Goal: Transaction & Acquisition: Purchase product/service

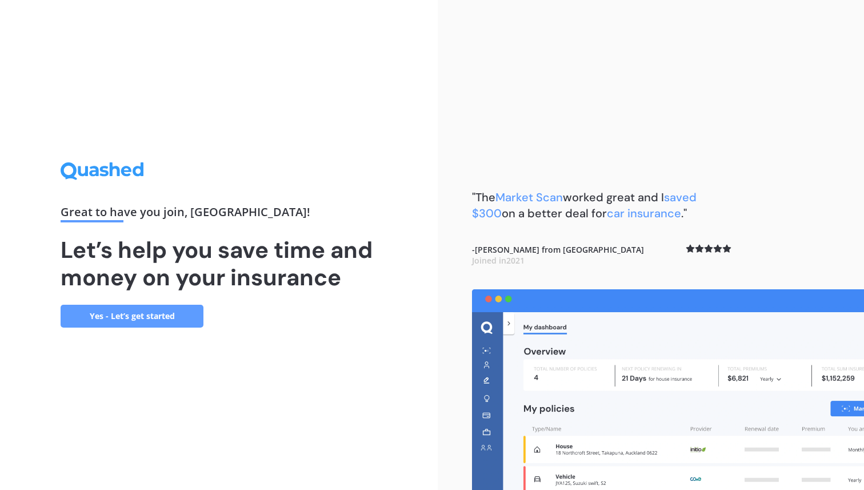
click at [154, 307] on link "Yes - Let’s get started" at bounding box center [132, 315] width 143 height 23
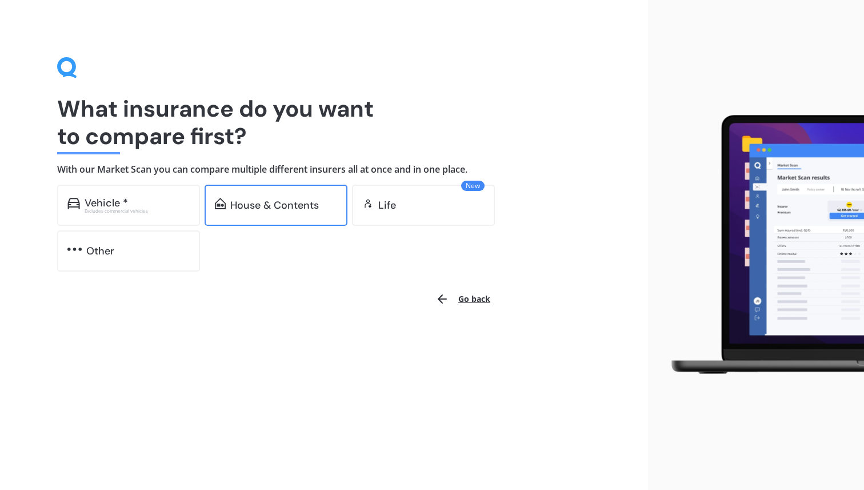
click at [258, 205] on div "House & Contents" at bounding box center [274, 204] width 89 height 11
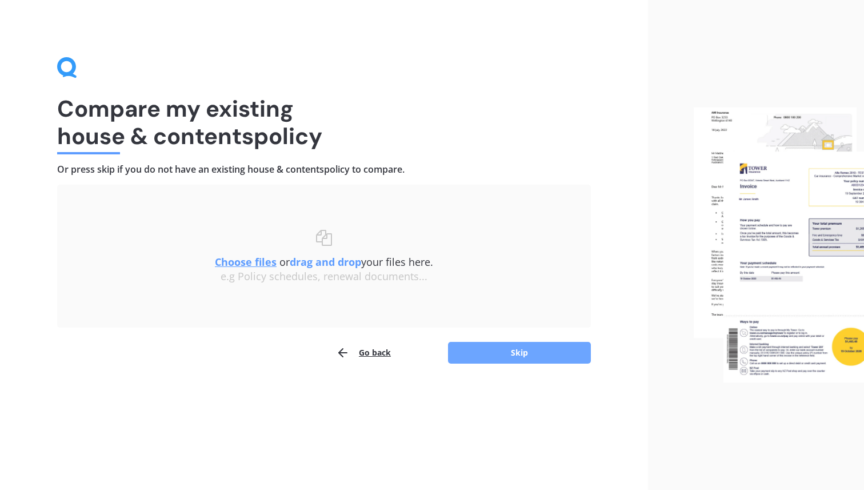
click at [550, 356] on button "Skip" at bounding box center [519, 353] width 143 height 22
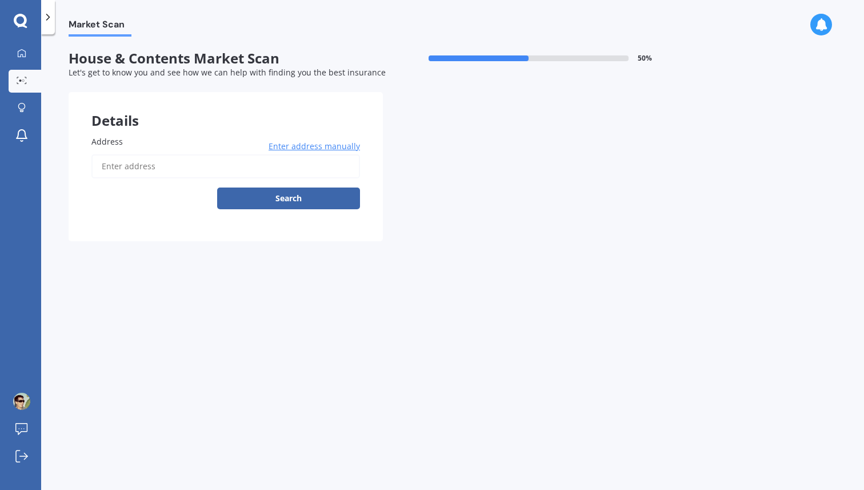
click at [237, 174] on input "Address" at bounding box center [225, 166] width 268 height 24
type input "[STREET_ADDRESS]"
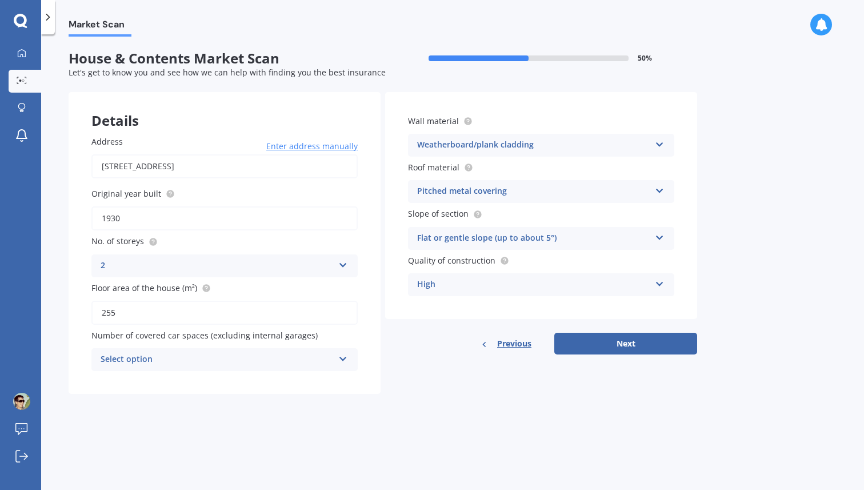
click at [269, 361] on div "Select option" at bounding box center [217, 359] width 233 height 14
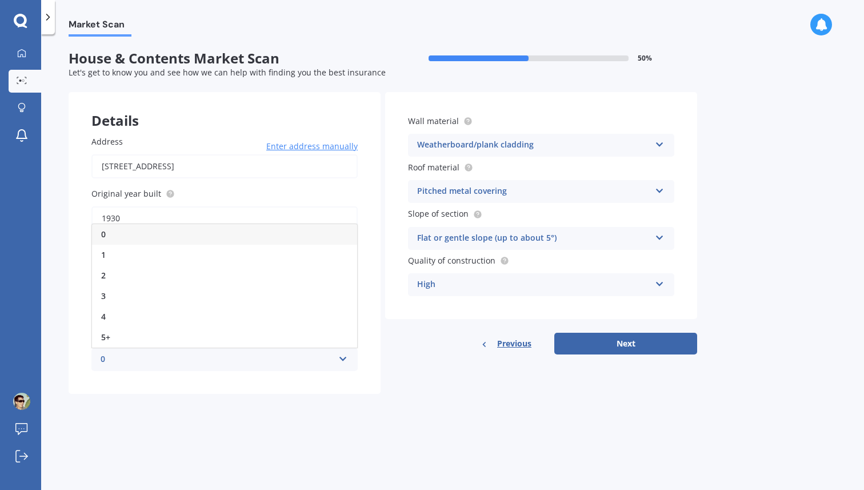
click at [263, 409] on div "Market Scan House & Contents Market Scan 50 % Let's get to know you and see how…" at bounding box center [452, 264] width 823 height 455
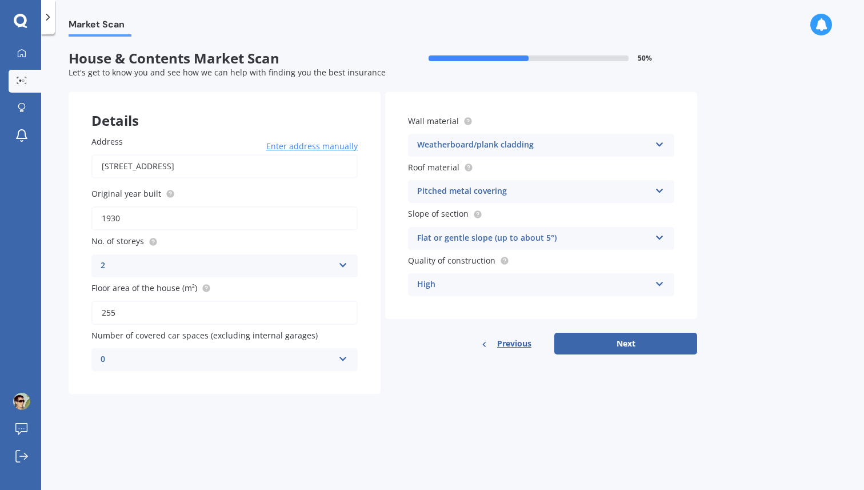
click at [523, 141] on div "Weatherboard/plank cladding" at bounding box center [533, 145] width 233 height 14
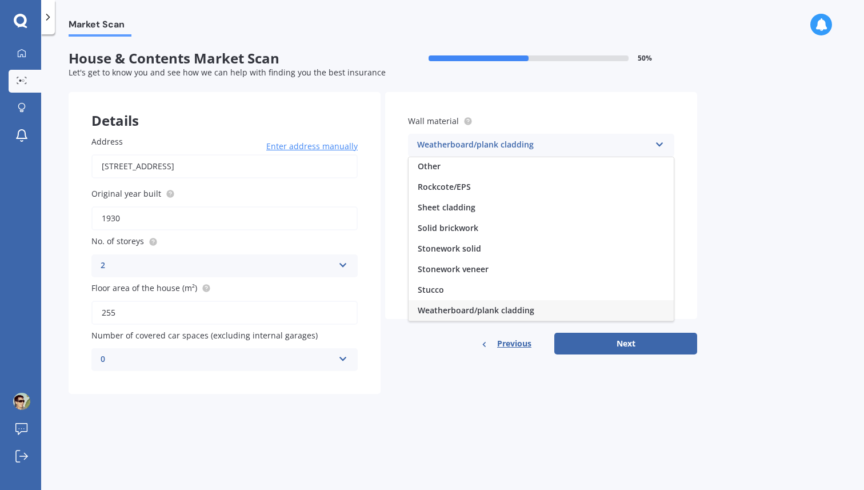
click at [523, 141] on div "Weatherboard/plank cladding" at bounding box center [533, 145] width 233 height 14
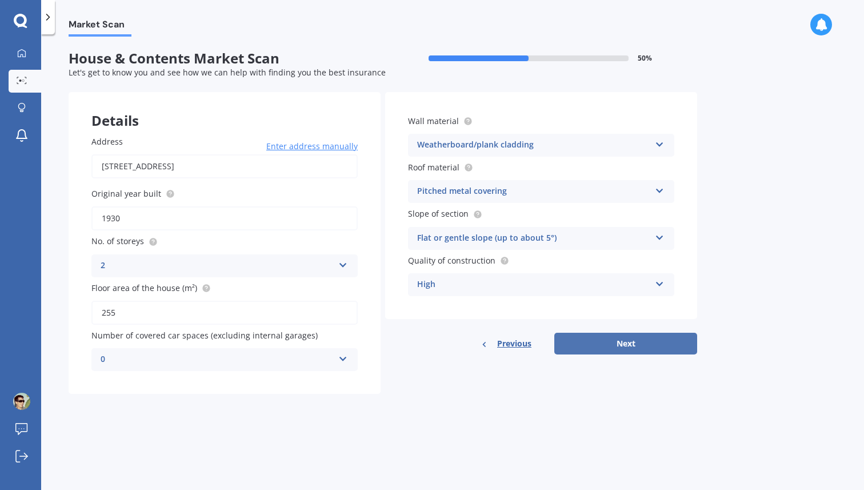
click at [602, 338] on button "Next" at bounding box center [625, 343] width 143 height 22
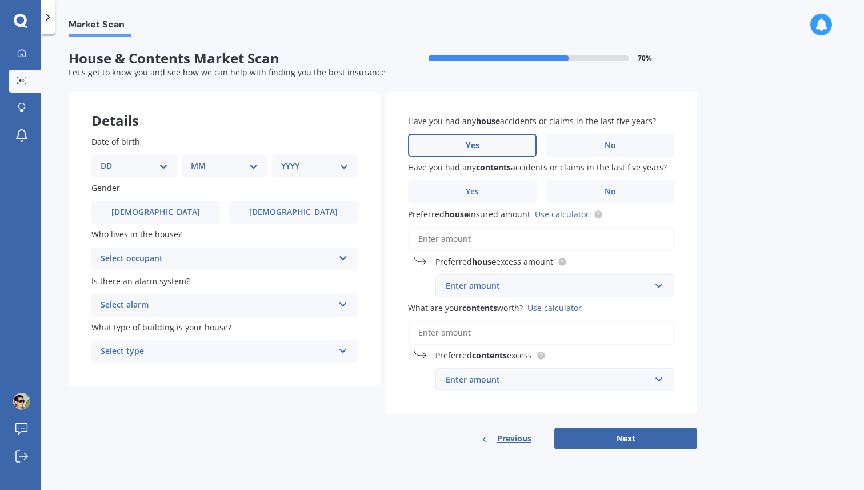
click at [463, 139] on label "Yes" at bounding box center [472, 145] width 129 height 23
click at [0, 0] on input "Yes" at bounding box center [0, 0] width 0 height 0
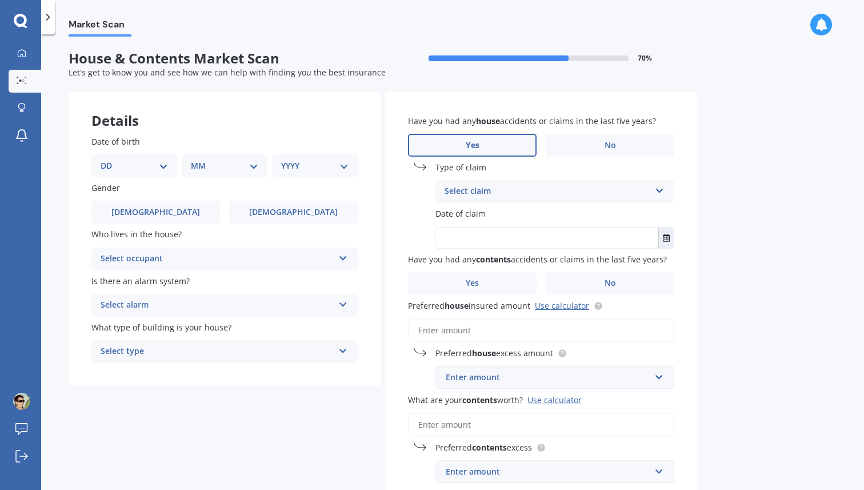
click at [475, 198] on div "Select claim" at bounding box center [547, 192] width 206 height 14
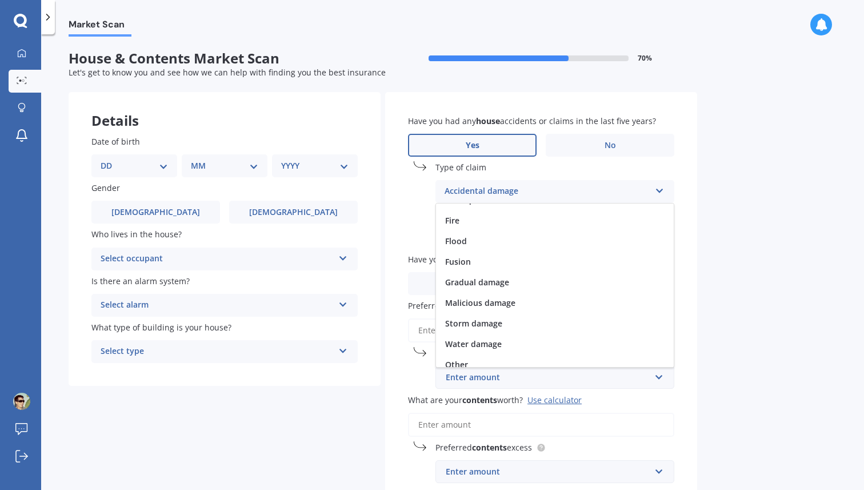
scroll to position [83, 0]
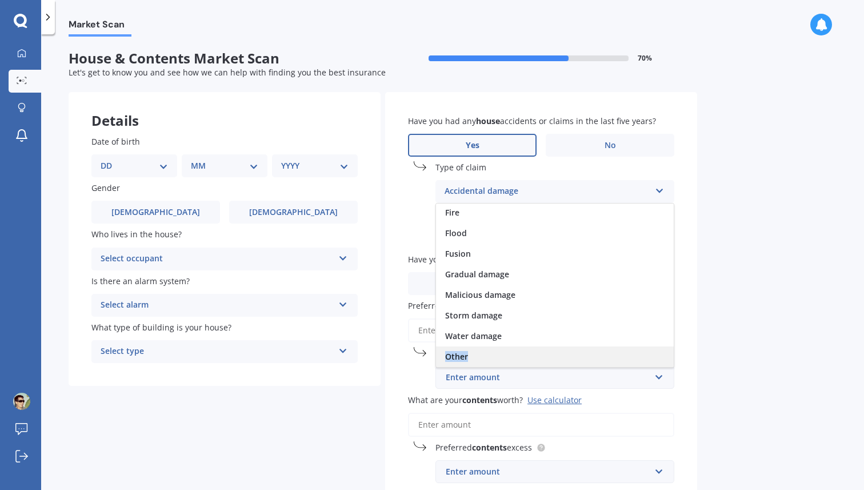
click at [476, 353] on div "Other" at bounding box center [555, 356] width 238 height 21
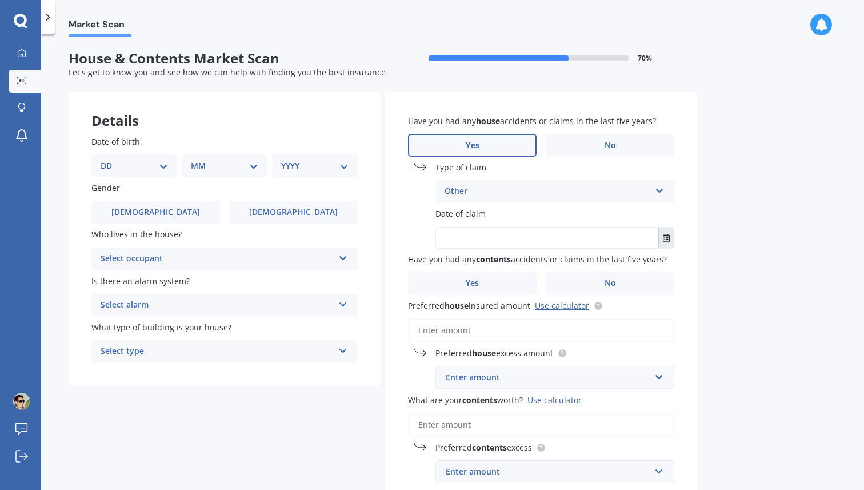
click at [670, 238] on button "Select date" at bounding box center [665, 237] width 15 height 21
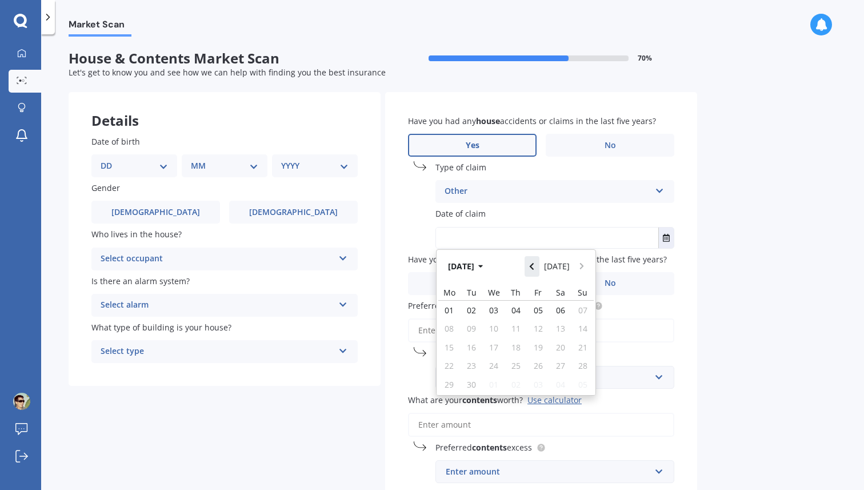
click at [532, 270] on icon "Navigate back" at bounding box center [531, 266] width 5 height 8
click at [536, 380] on span "29" at bounding box center [538, 384] width 9 height 11
type input "29/08/2025"
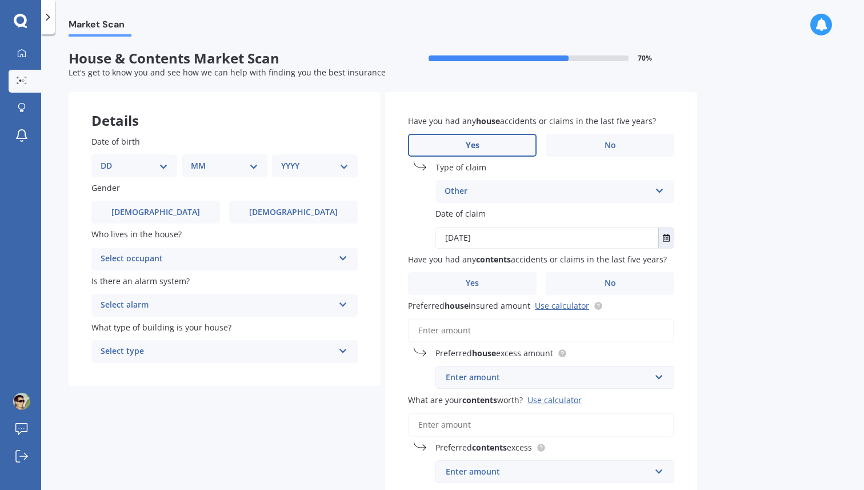
click at [727, 224] on div "Market Scan House & Contents Market Scan 70 % Let's get to know you and see how…" at bounding box center [452, 264] width 823 height 455
click at [618, 282] on label "No" at bounding box center [610, 283] width 129 height 23
click at [0, 0] on input "No" at bounding box center [0, 0] width 0 height 0
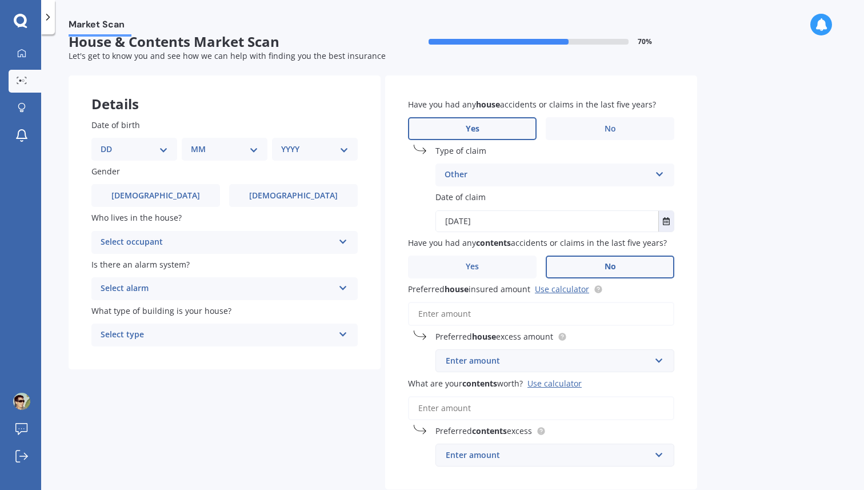
scroll to position [0, 0]
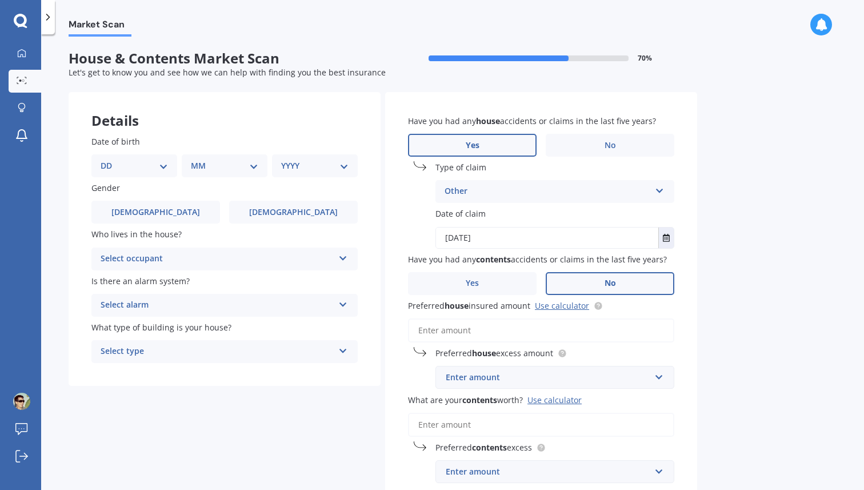
click at [189, 256] on div "Select occupant" at bounding box center [217, 259] width 233 height 14
click at [153, 277] on div "Owner" at bounding box center [224, 281] width 265 height 21
click at [157, 209] on span "Male" at bounding box center [155, 212] width 91 height 10
click at [0, 0] on input "Male" at bounding box center [0, 0] width 0 height 0
click at [137, 167] on select "DD 01 02 03 04 05 06 07 08 09 10 11 12 13 14 15 16 17 18 19 20 21 22 23 24 25 2…" at bounding box center [134, 165] width 67 height 13
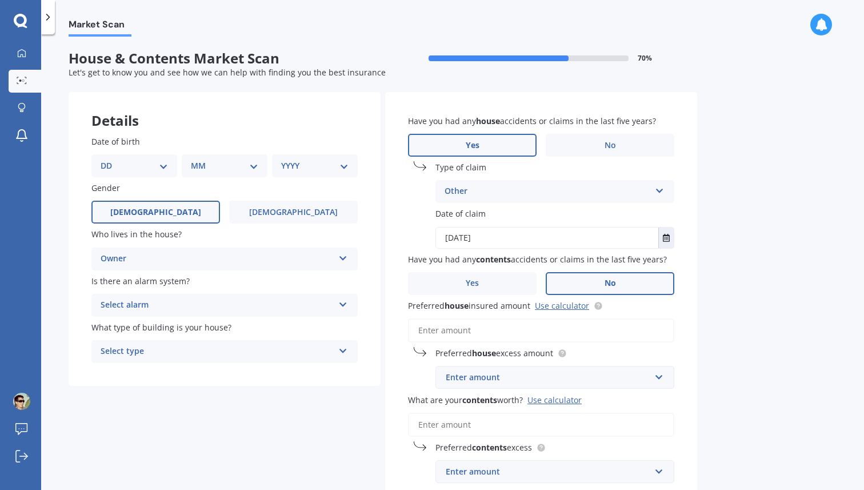
select select "25"
click at [110, 159] on select "DD 01 02 03 04 05 06 07 08 09 10 11 12 13 14 15 16 17 18 19 20 21 22 23 24 25 2…" at bounding box center [134, 165] width 67 height 13
click at [227, 170] on select "MM 01 02 03 04 05 06 07 08 09 10 11 12" at bounding box center [226, 165] width 63 height 13
select select "04"
click at [195, 159] on select "MM 01 02 03 04 05 06 07 08 09 10 11 12" at bounding box center [226, 165] width 63 height 13
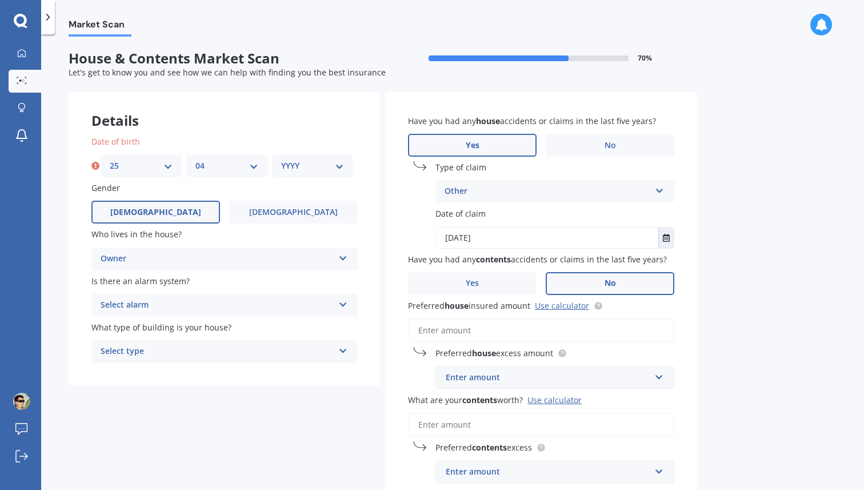
click at [300, 168] on select "YYYY 2009 2008 2007 2006 2005 2004 2003 2002 2001 2000 1999 1998 1997 1996 1995…" at bounding box center [312, 165] width 63 height 13
select select "1983"
click at [281, 159] on select "YYYY 2009 2008 2007 2006 2005 2004 2003 2002 2001 2000 1999 1998 1997 1996 1995…" at bounding box center [312, 165] width 63 height 13
click at [187, 306] on div "Select alarm" at bounding box center [217, 305] width 233 height 14
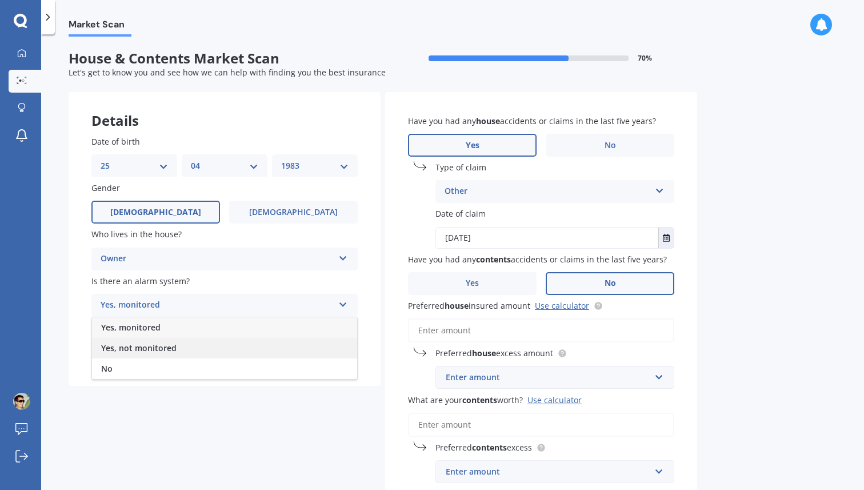
click at [159, 350] on span "Yes, not monitored" at bounding box center [138, 347] width 75 height 11
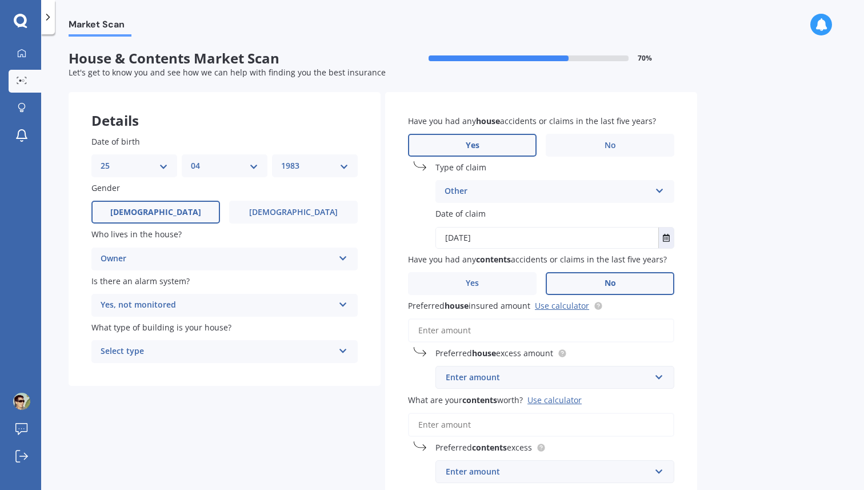
click at [169, 355] on div "Select type" at bounding box center [217, 351] width 233 height 14
click at [166, 374] on div "Freestanding" at bounding box center [224, 373] width 265 height 21
click at [316, 384] on div "Date of birth DD 01 02 03 04 05 06 07 08 09 10 11 12 13 14 15 16 17 18 19 20 21…" at bounding box center [225, 249] width 312 height 273
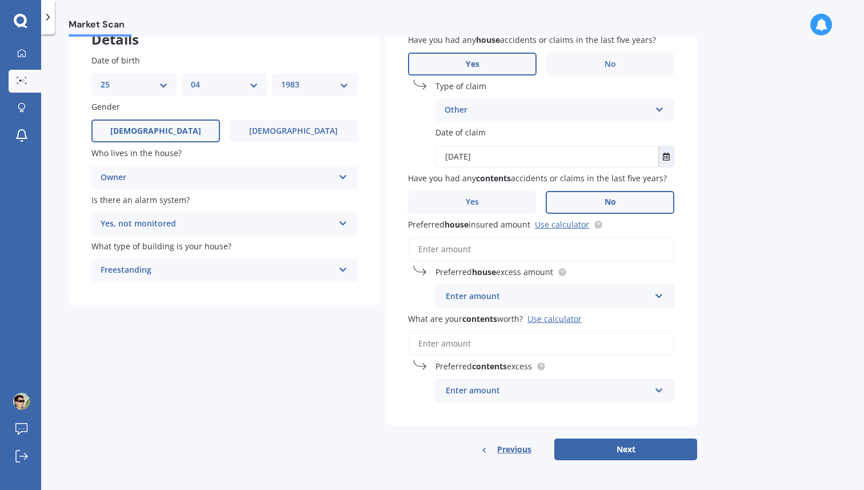
scroll to position [83, 0]
click at [512, 293] on div "Enter amount" at bounding box center [548, 296] width 205 height 13
click at [560, 231] on div "Preferred house insured amount Use calculator" at bounding box center [541, 239] width 266 height 43
click at [566, 223] on link "Use calculator" at bounding box center [562, 224] width 54 height 11
click at [455, 244] on input "Preferred house insured amount Use calculator" at bounding box center [541, 249] width 266 height 24
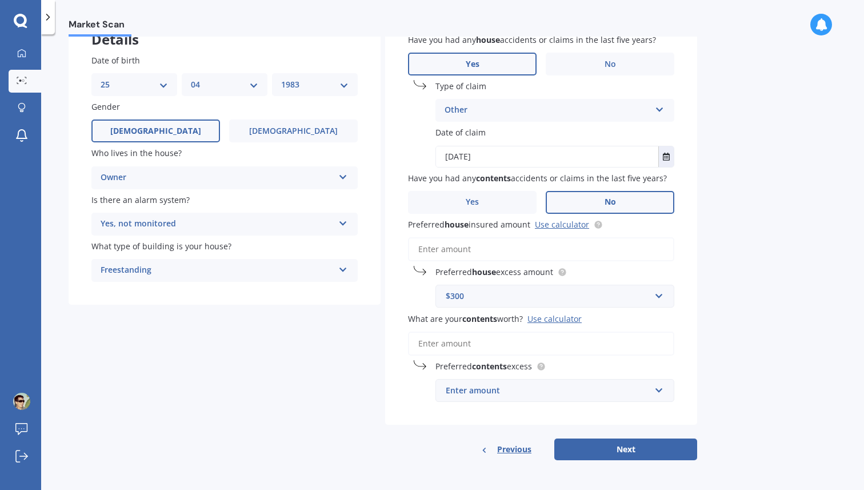
paste input "$1,562,970"
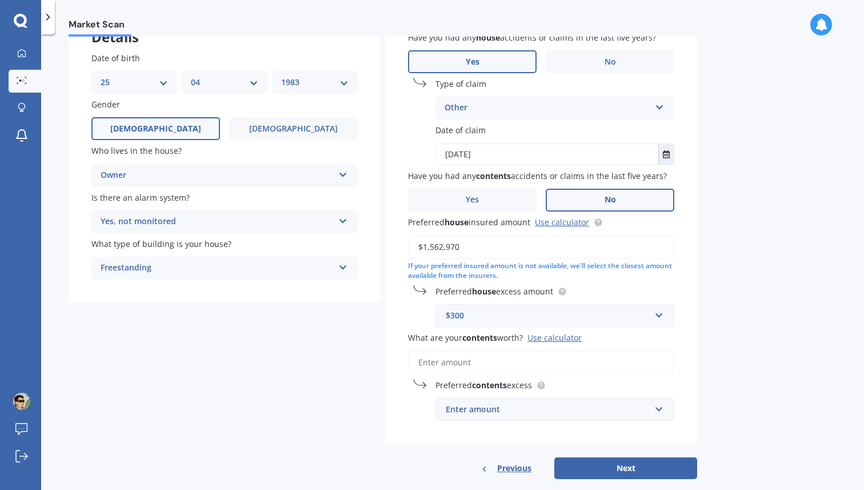
drag, startPoint x: 435, startPoint y: 248, endPoint x: 473, endPoint y: 248, distance: 38.3
click at [473, 248] on input "$1,562,970" at bounding box center [541, 247] width 266 height 24
type input "$1,500,000"
click at [705, 298] on div "Market Scan House & Contents Market Scan 70 % Let's get to know you and see how…" at bounding box center [452, 264] width 823 height 455
click at [569, 319] on div "$300" at bounding box center [548, 315] width 205 height 13
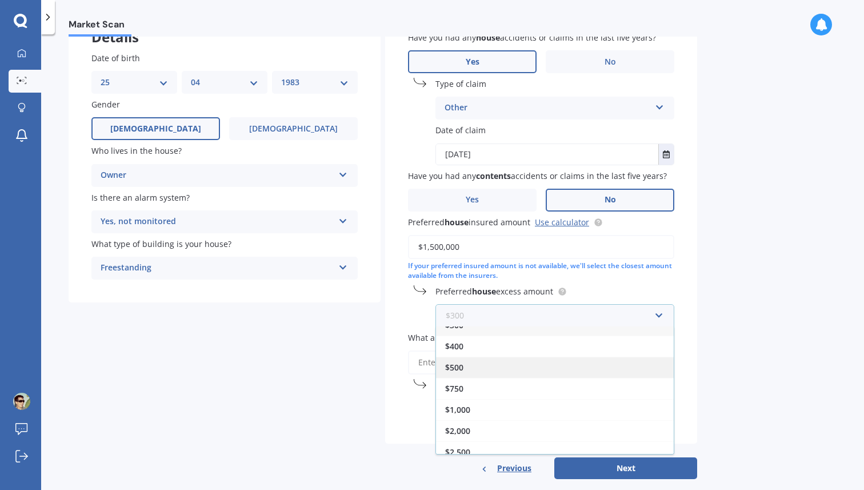
scroll to position [20, 0]
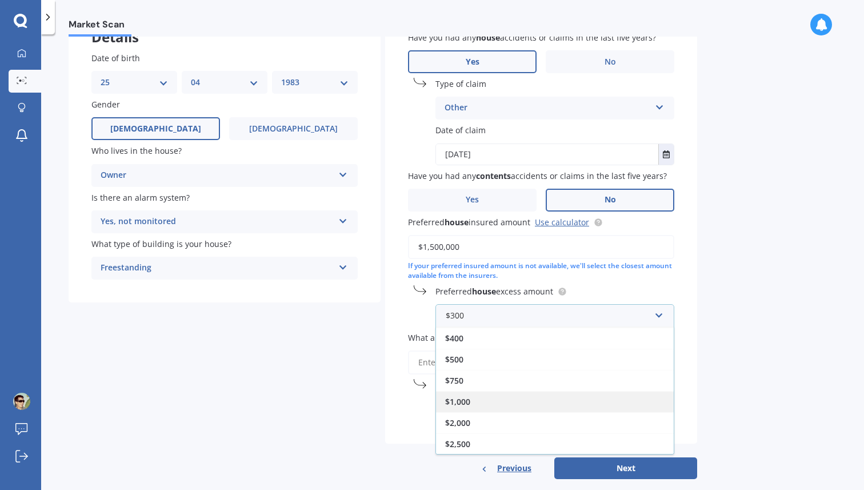
click at [563, 398] on div "$1,000" at bounding box center [555, 401] width 238 height 21
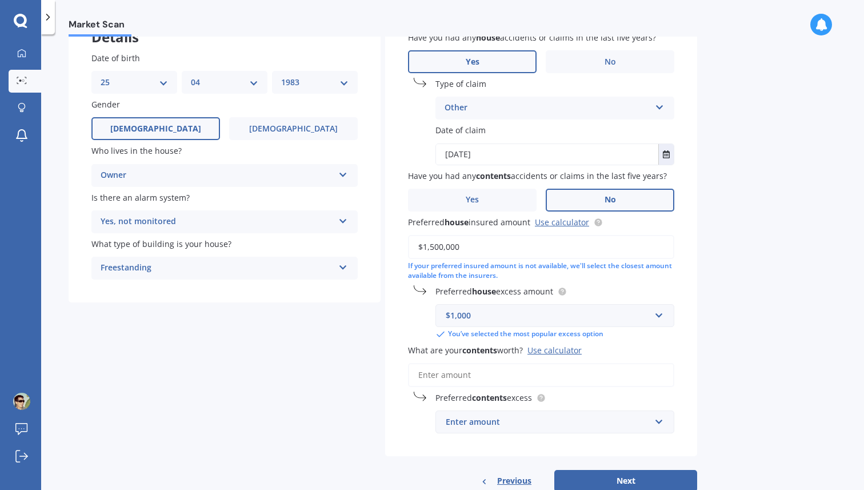
click at [568, 353] on div "Use calculator" at bounding box center [554, 349] width 54 height 11
click at [568, 363] on input "What are your contents worth? Use calculator" at bounding box center [541, 375] width 266 height 24
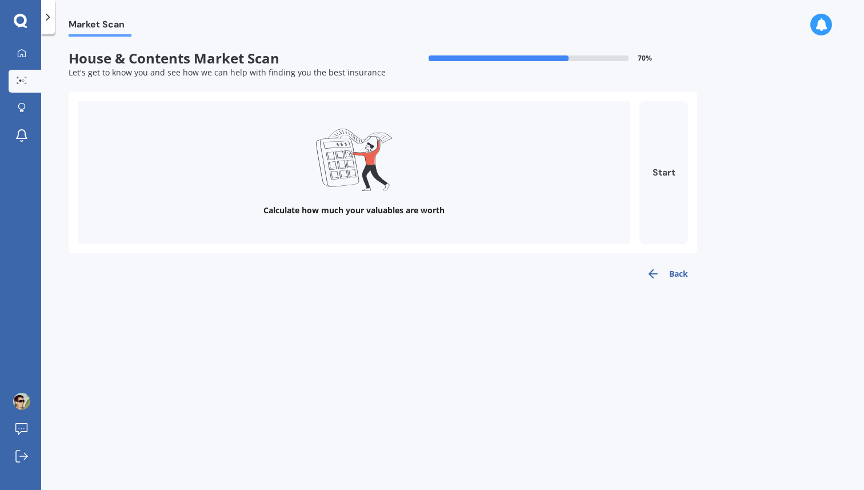
click at [658, 175] on button "Start" at bounding box center [663, 172] width 49 height 143
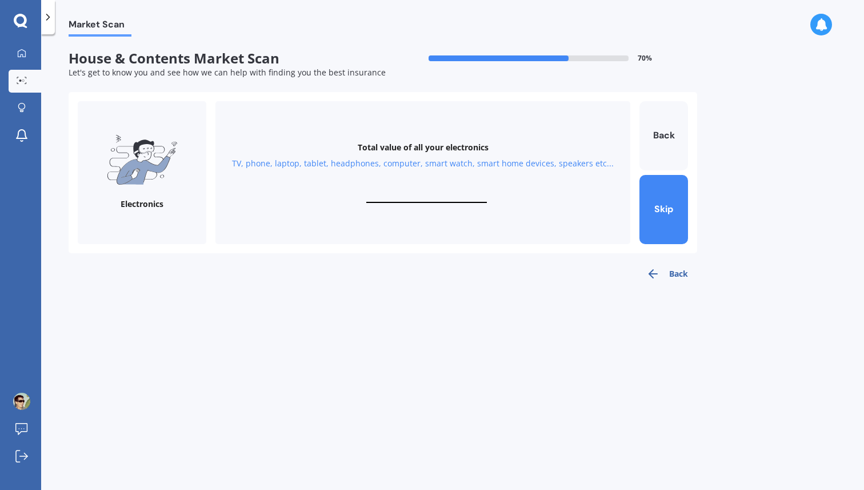
click at [241, 162] on div "TV, phone, laptop, tablet, headphones, computer, smart watch, smart home device…" at bounding box center [423, 163] width 382 height 11
click at [422, 188] on div "Total value of all your electronics TV, phone, laptop, tablet, headphones, comp…" at bounding box center [422, 172] width 415 height 143
click at [417, 202] on input "text" at bounding box center [426, 197] width 121 height 11
type input "$10"
click at [677, 204] on button "Next" at bounding box center [663, 209] width 49 height 69
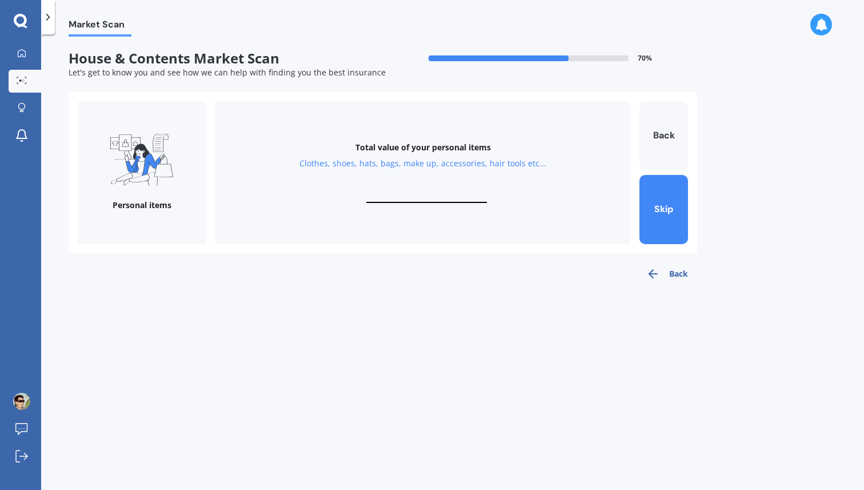
click at [446, 190] on div "Total value of your personal items Clothes, shoes, hats, bags, make up, accesso…" at bounding box center [422, 172] width 415 height 143
click at [442, 195] on input "text" at bounding box center [426, 197] width 121 height 11
type input "$20,000"
click at [647, 207] on button "Next" at bounding box center [663, 209] width 49 height 69
click at [663, 137] on button "Back" at bounding box center [663, 135] width 49 height 69
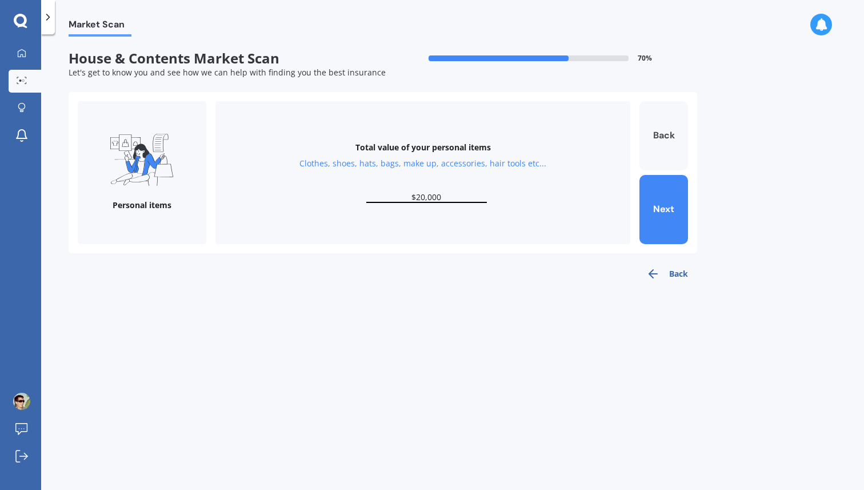
click at [663, 137] on button "Back" at bounding box center [663, 135] width 49 height 69
click at [438, 194] on input "$10" at bounding box center [426, 197] width 121 height 11
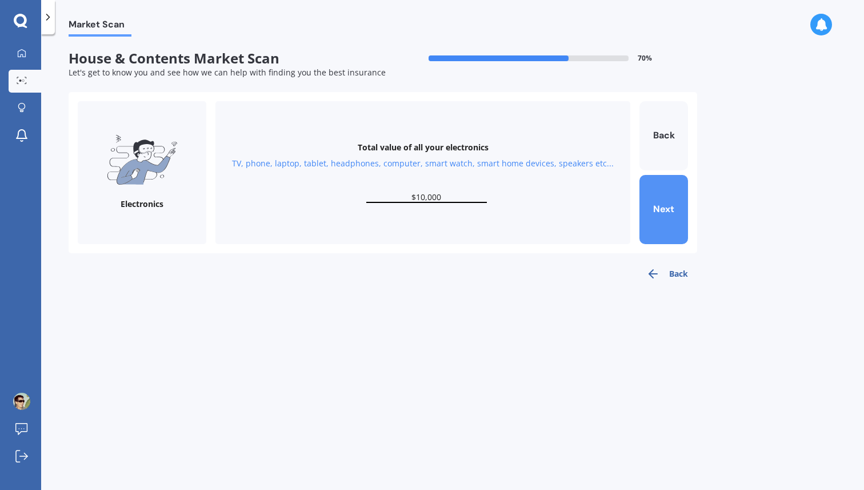
click at [660, 218] on button "Next" at bounding box center [663, 209] width 49 height 69
type input "$20,000"
click at [660, 218] on button "Next" at bounding box center [663, 209] width 49 height 69
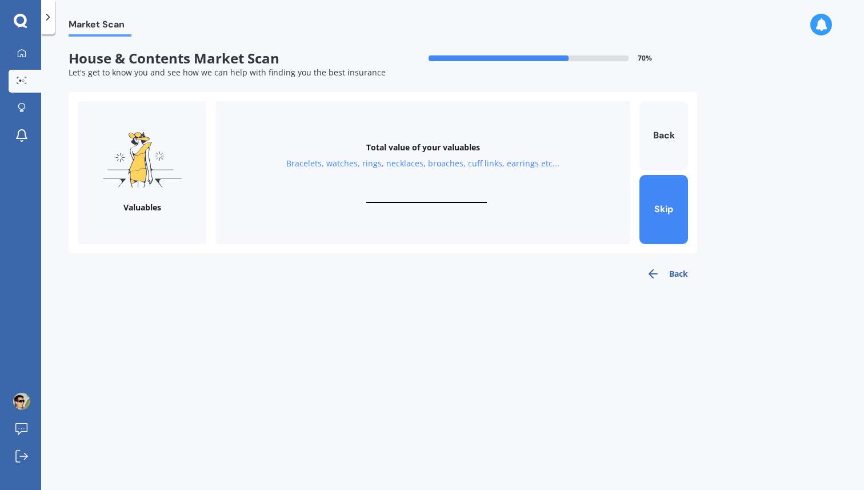
click at [430, 194] on input "text" at bounding box center [426, 197] width 121 height 11
type input "$10,000"
click at [654, 207] on button "Next" at bounding box center [663, 209] width 49 height 69
click at [455, 195] on input "text" at bounding box center [426, 197] width 121 height 11
type input "$10,000"
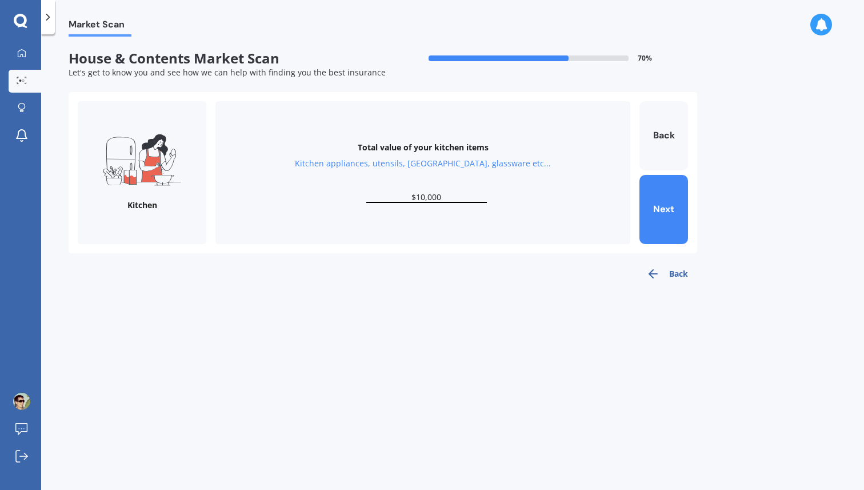
click at [688, 211] on div "Kitchen Total value of your kitchen items Kitchen appliances, utensils, china, …" at bounding box center [383, 172] width 628 height 161
click at [665, 214] on button "Next" at bounding box center [663, 209] width 49 height 69
click at [451, 194] on input "text" at bounding box center [426, 197] width 121 height 11
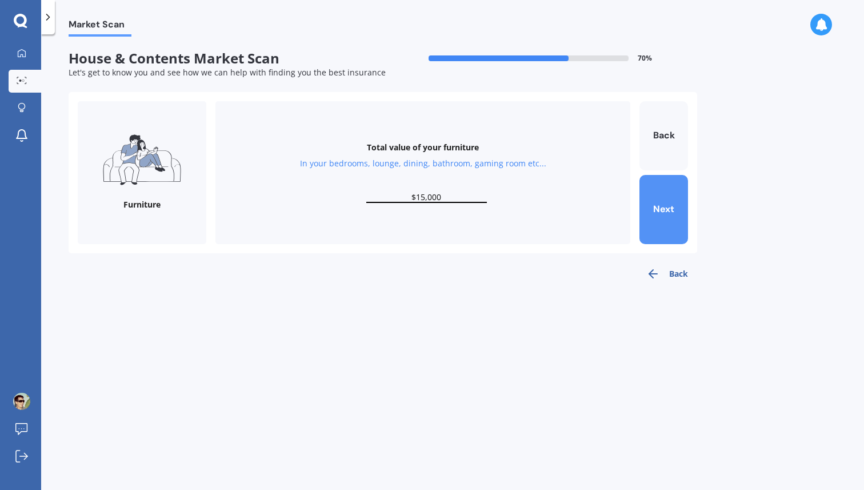
type input "$15,000"
click at [665, 210] on button "Next" at bounding box center [663, 209] width 49 height 69
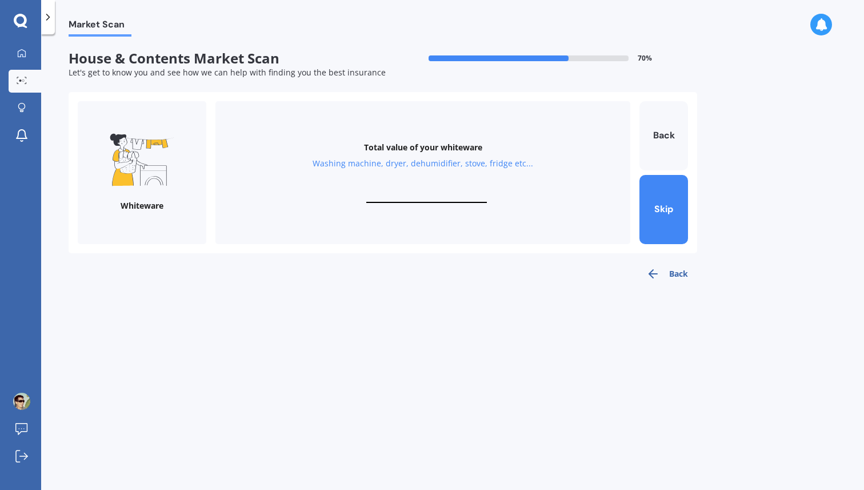
click at [408, 192] on input "text" at bounding box center [426, 197] width 121 height 11
type input "$10,000"
click at [665, 215] on button "Next" at bounding box center [663, 209] width 49 height 69
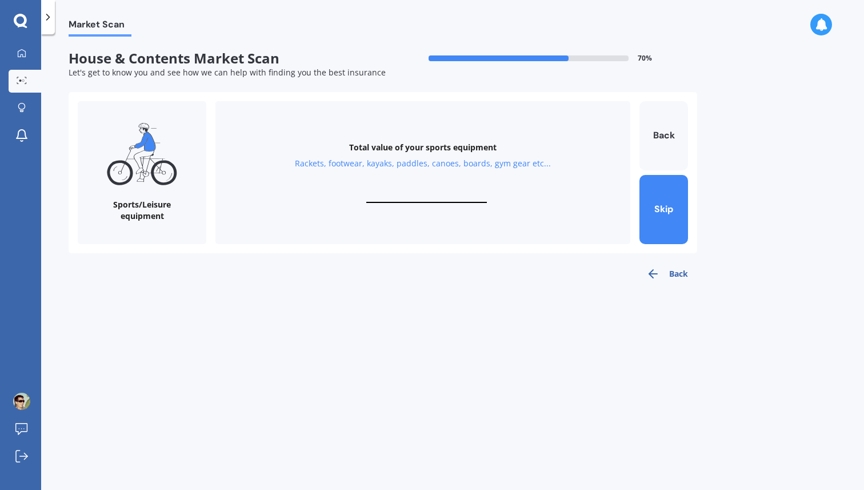
click at [439, 194] on input "text" at bounding box center [426, 197] width 121 height 11
type input "$5,000"
click at [663, 225] on button "Next" at bounding box center [663, 209] width 49 height 69
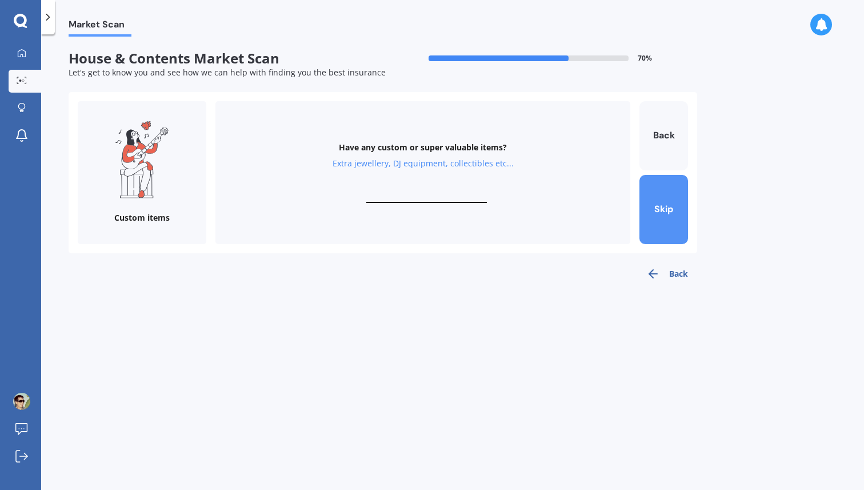
click at [671, 211] on button "Skip" at bounding box center [663, 209] width 49 height 69
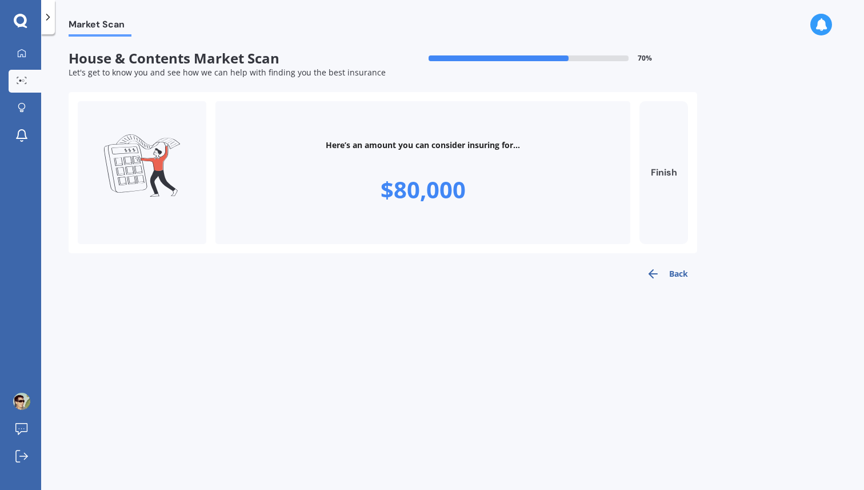
click at [664, 198] on button "Finish" at bounding box center [663, 172] width 49 height 143
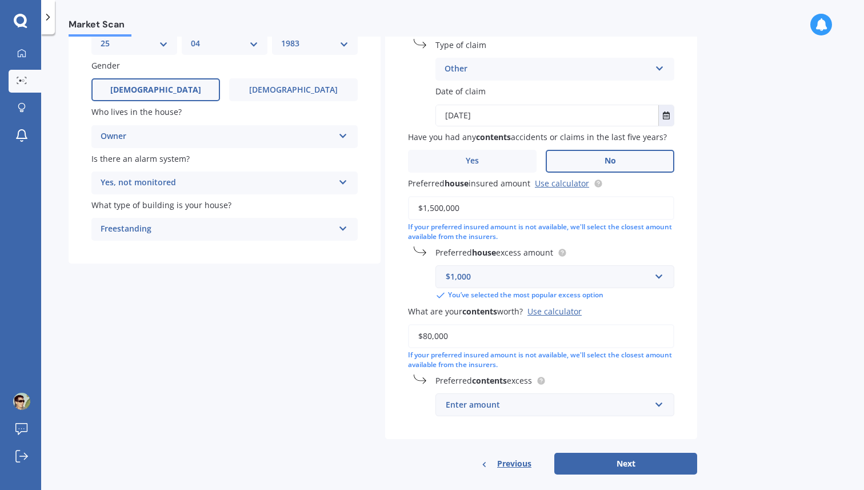
scroll to position [139, 0]
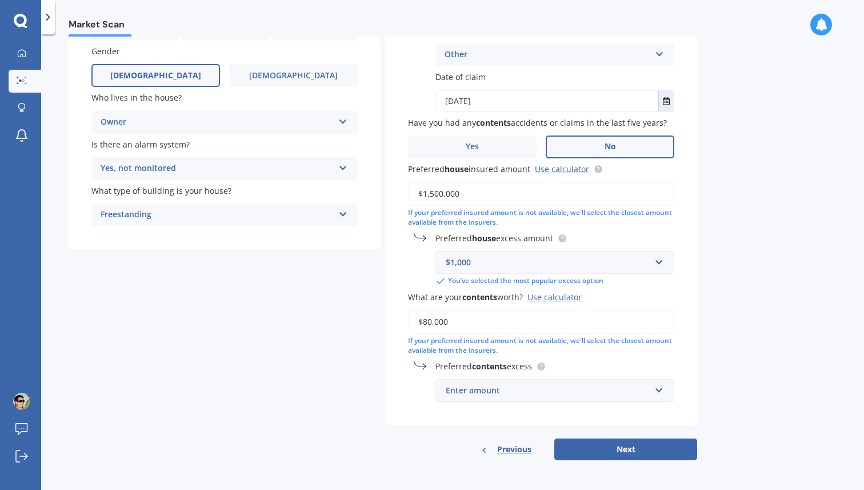
drag, startPoint x: 423, startPoint y: 321, endPoint x: 470, endPoint y: 321, distance: 47.4
click at [470, 321] on input "$80,000" at bounding box center [541, 322] width 266 height 24
type input "$120,000"
click at [484, 391] on div "Enter amount" at bounding box center [548, 390] width 205 height 13
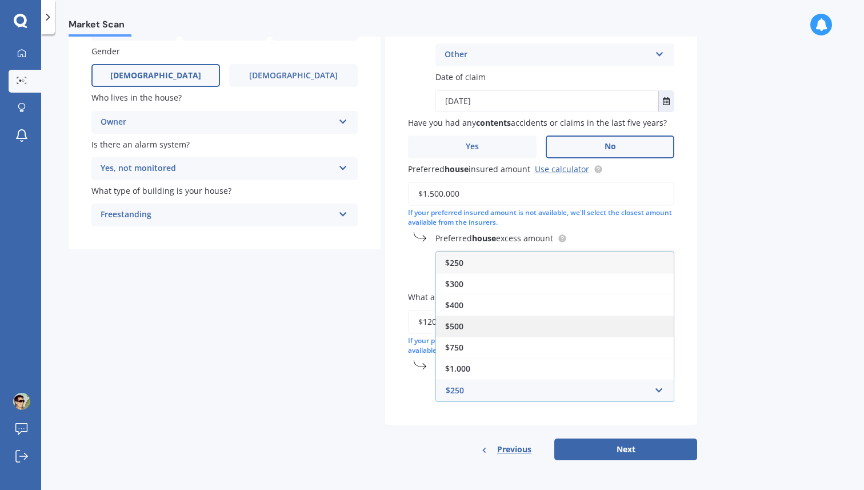
click at [473, 324] on div "$500" at bounding box center [555, 325] width 238 height 21
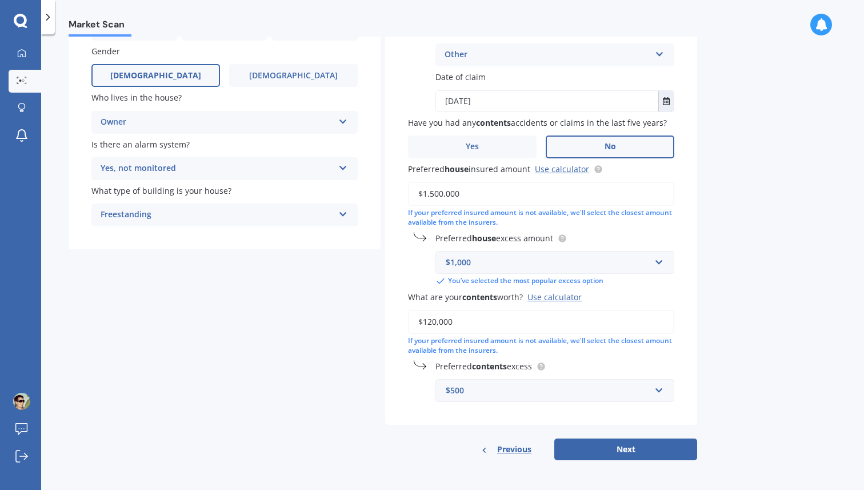
click at [697, 348] on div "Market Scan House & Contents Market Scan 70 % Let's get to know you and see how…" at bounding box center [452, 264] width 823 height 455
click at [632, 452] on button "Next" at bounding box center [625, 449] width 143 height 22
select select "25"
select select "04"
select select "1983"
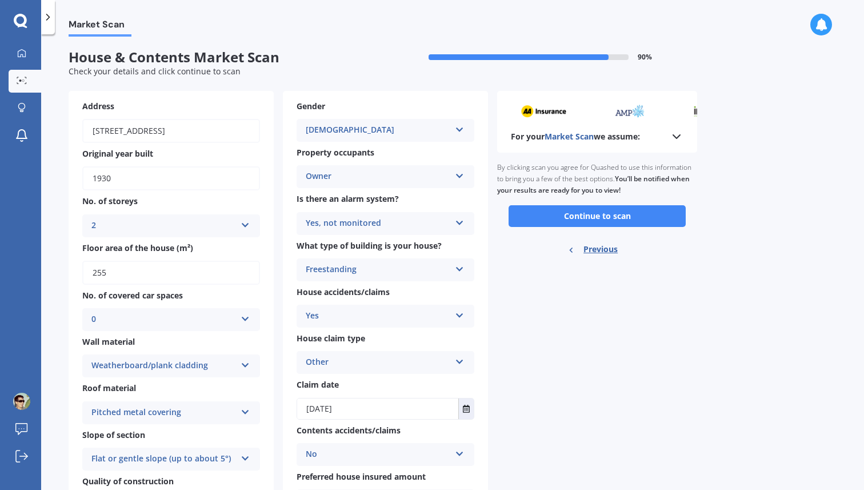
scroll to position [0, 0]
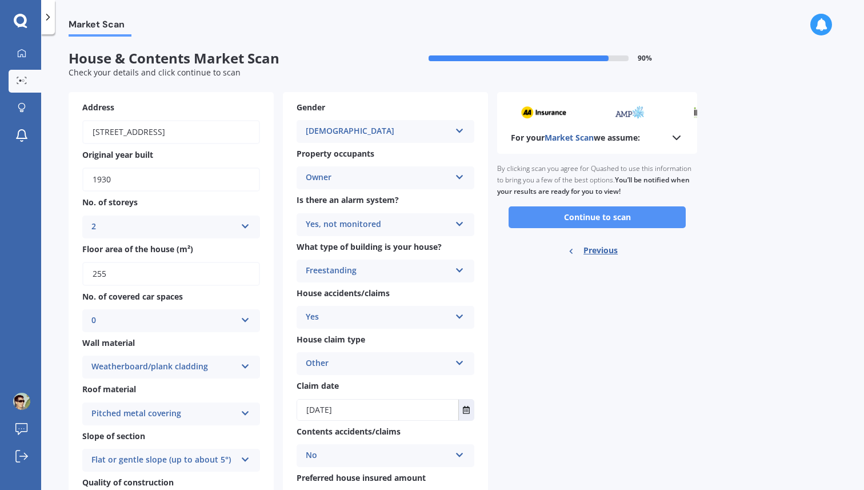
click at [623, 217] on button "Continue to scan" at bounding box center [596, 217] width 177 height 22
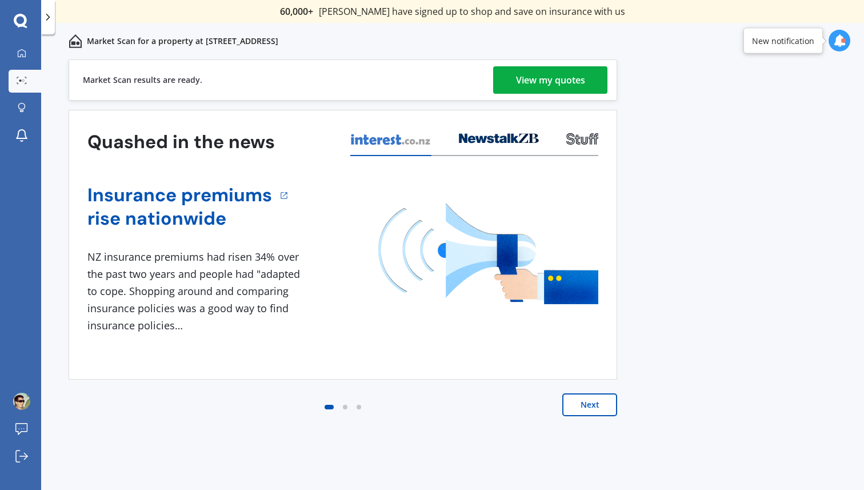
click at [576, 80] on div "View my quotes" at bounding box center [550, 79] width 69 height 27
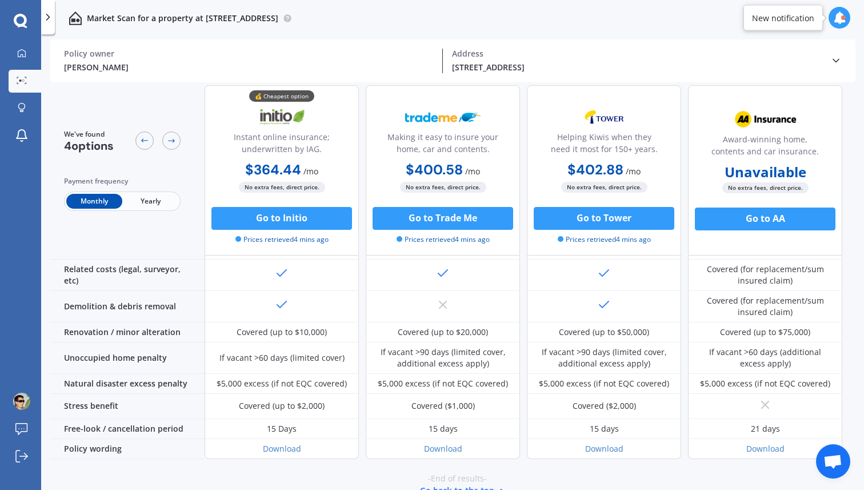
scroll to position [461, 0]
